Goal: Navigation & Orientation: Find specific page/section

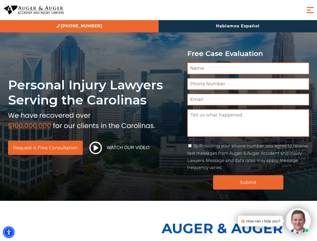
click at [9, 232] on img "Accessibility Menu" at bounding box center [8, 231] width 11 height 11
